Goal: Task Accomplishment & Management: Manage account settings

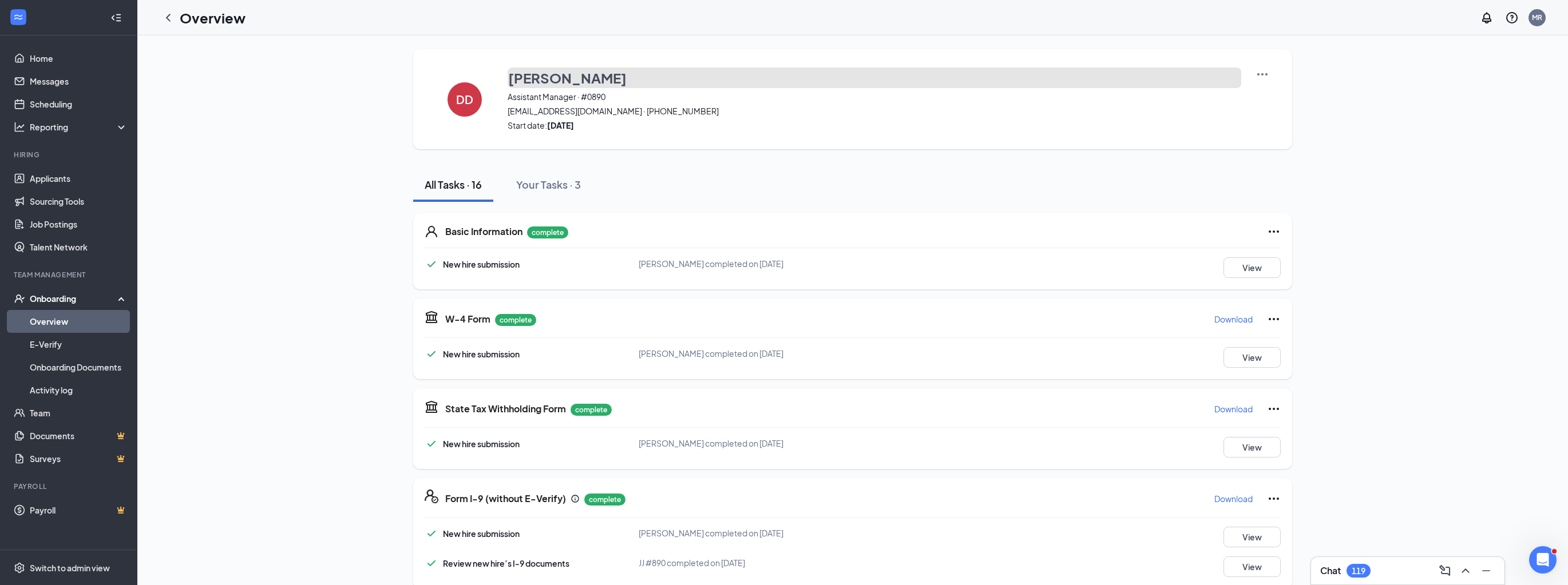
click at [574, 77] on h3 "[PERSON_NAME]" at bounding box center [567, 78] width 119 height 20
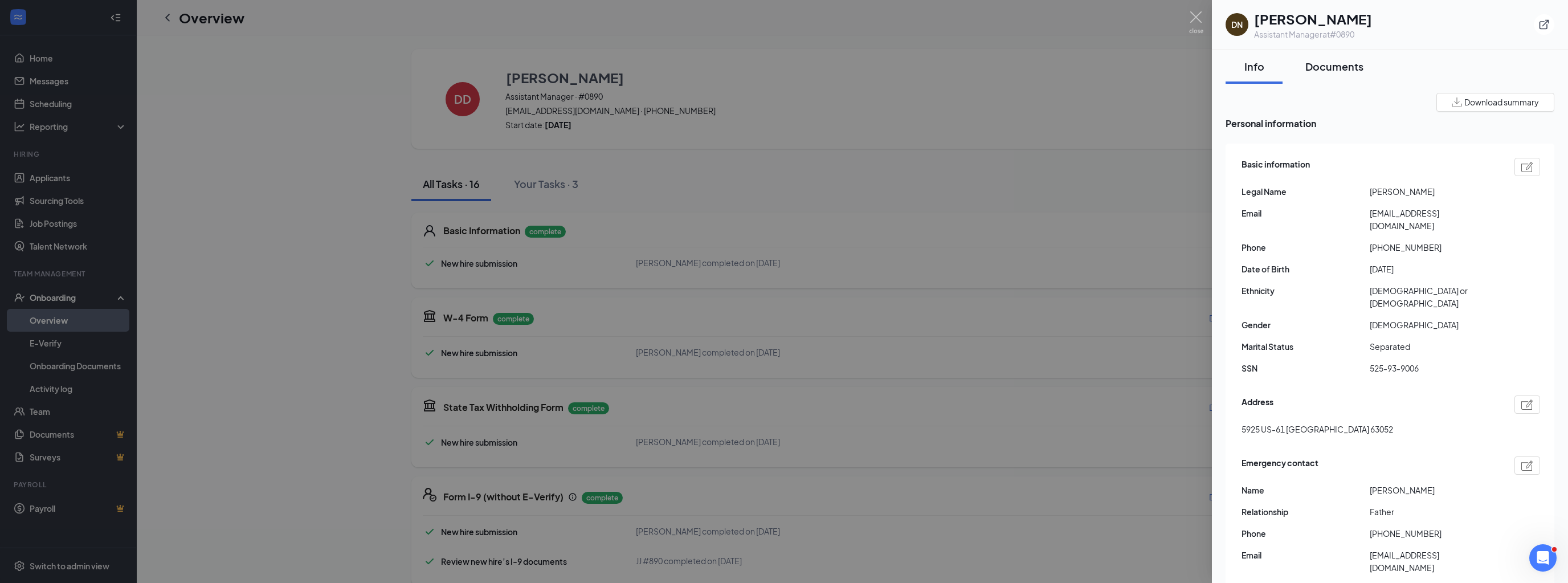
click at [1334, 69] on div "Documents" at bounding box center [1334, 66] width 58 height 14
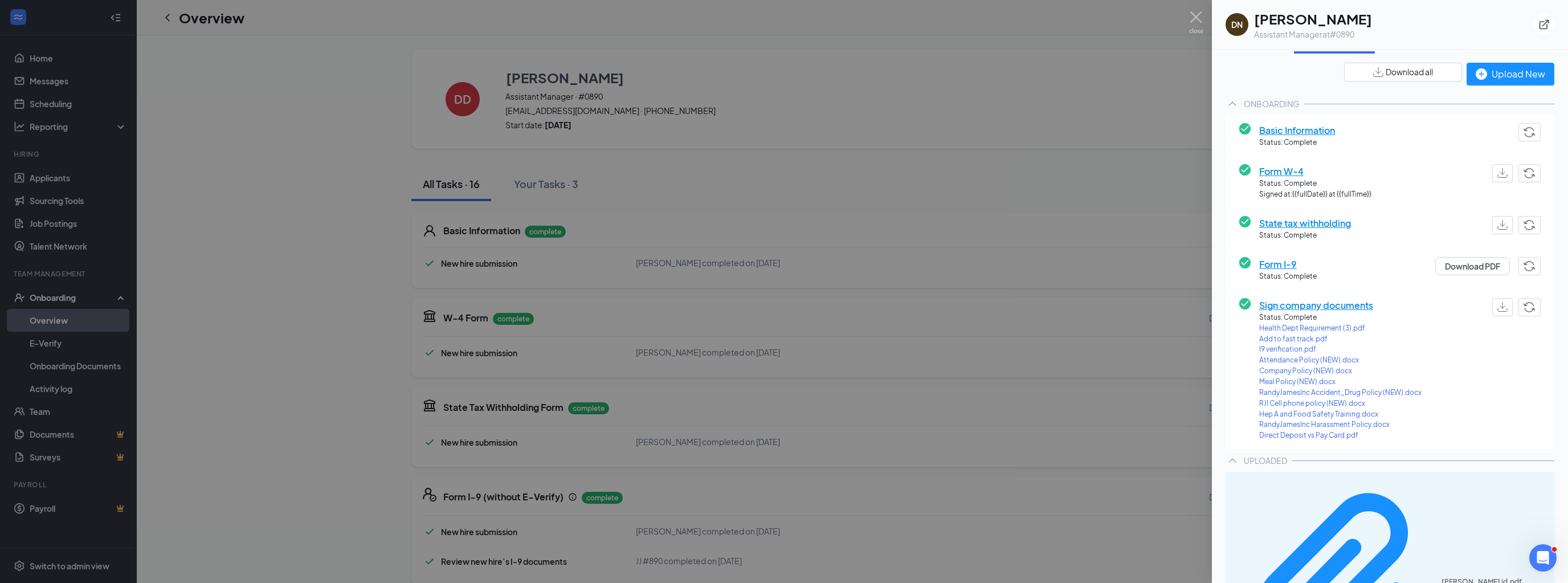
scroll to position [45, 0]
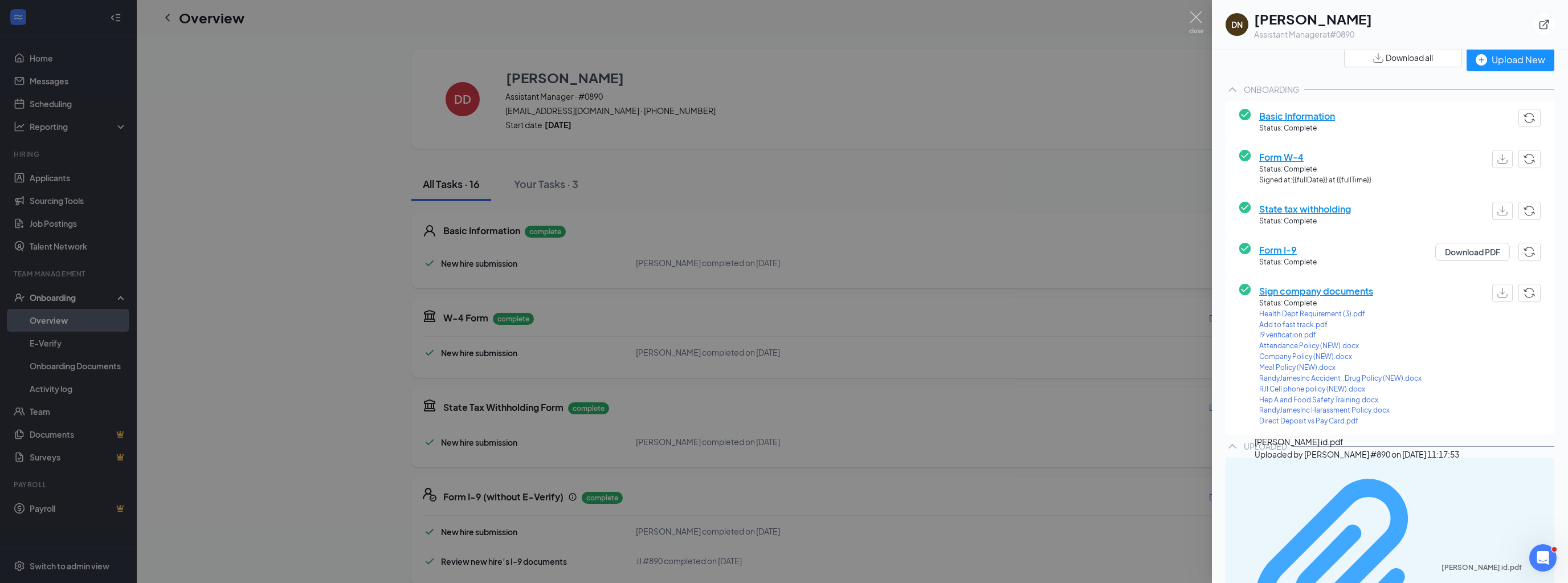
click at [1441, 563] on div "[PERSON_NAME] id.pdf" at bounding box center [1495, 568] width 106 height 9
